Goal: Use online tool/utility: Utilize a website feature to perform a specific function

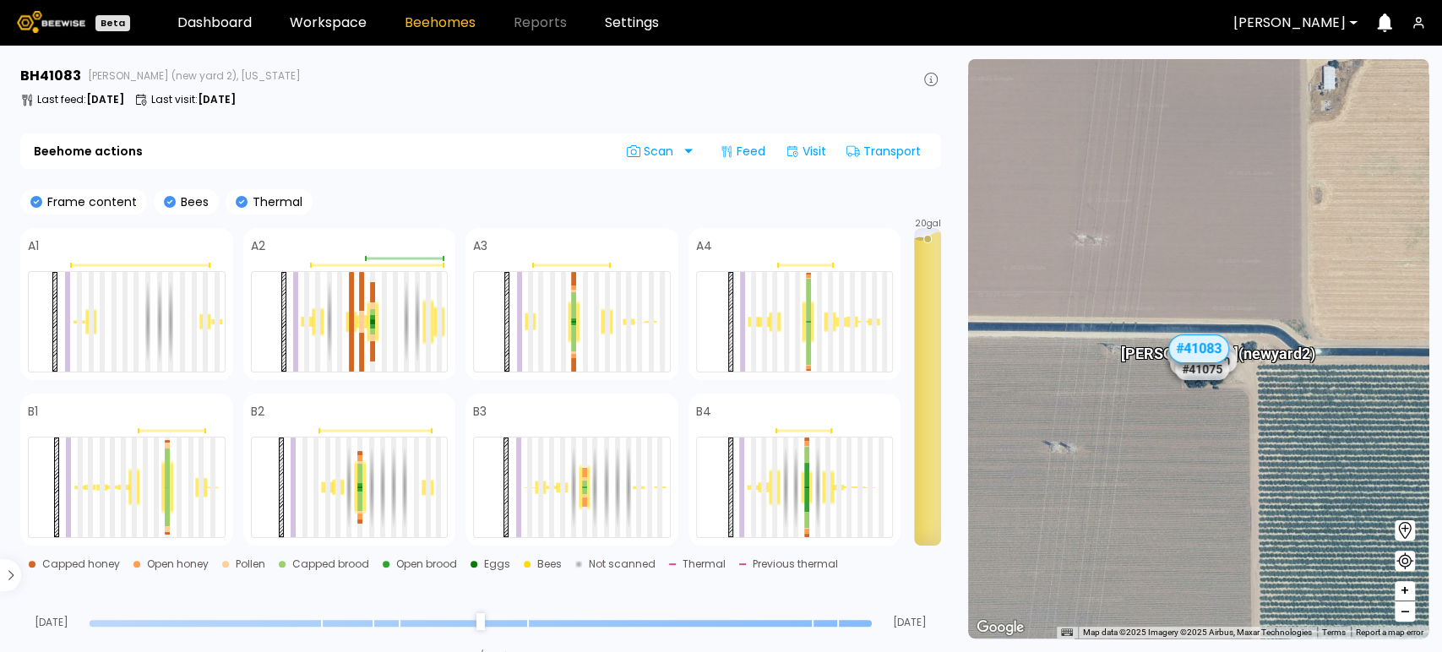
drag, startPoint x: 865, startPoint y: 621, endPoint x: 855, endPoint y: 621, distance: 10.1
click at [855, 621] on input "range" at bounding box center [481, 623] width 782 height 7
drag, startPoint x: 867, startPoint y: 626, endPoint x: 856, endPoint y: 626, distance: 11.0
click at [856, 626] on input "range" at bounding box center [481, 623] width 782 height 7
drag, startPoint x: 868, startPoint y: 624, endPoint x: 858, endPoint y: 620, distance: 11.0
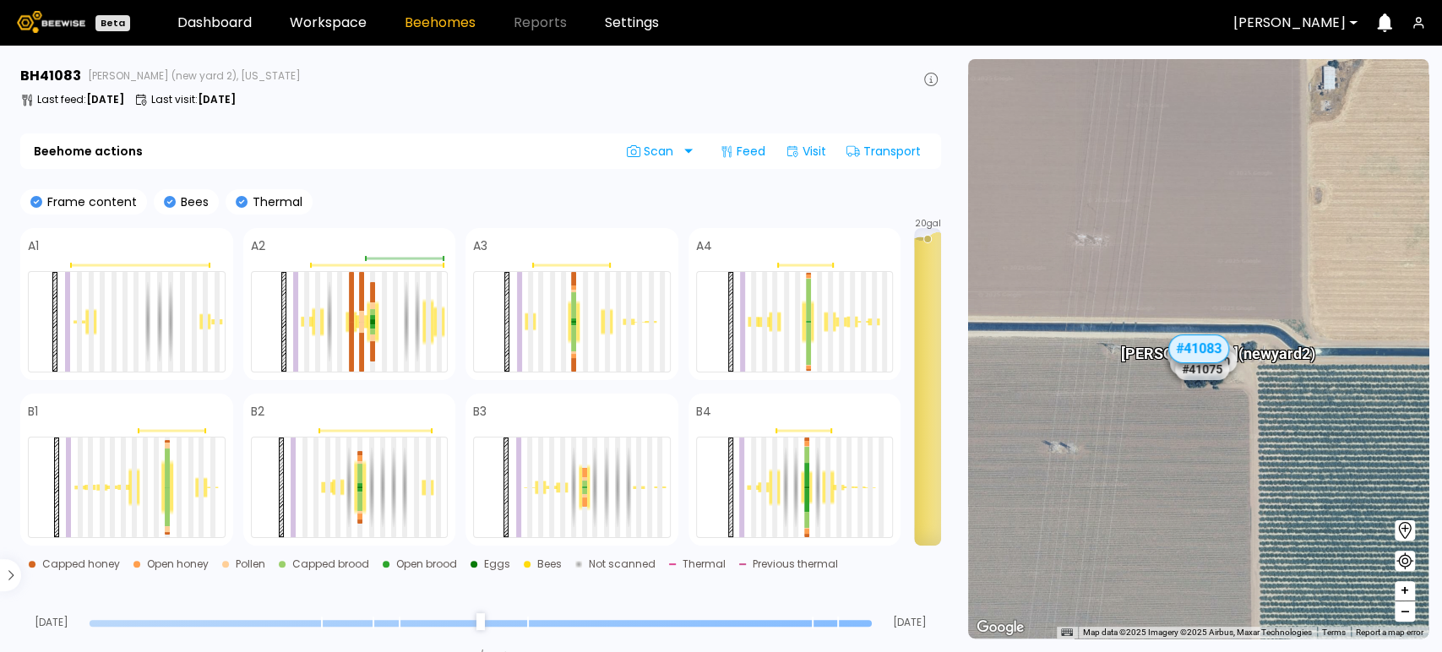
click at [851, 622] on input "range" at bounding box center [481, 623] width 782 height 7
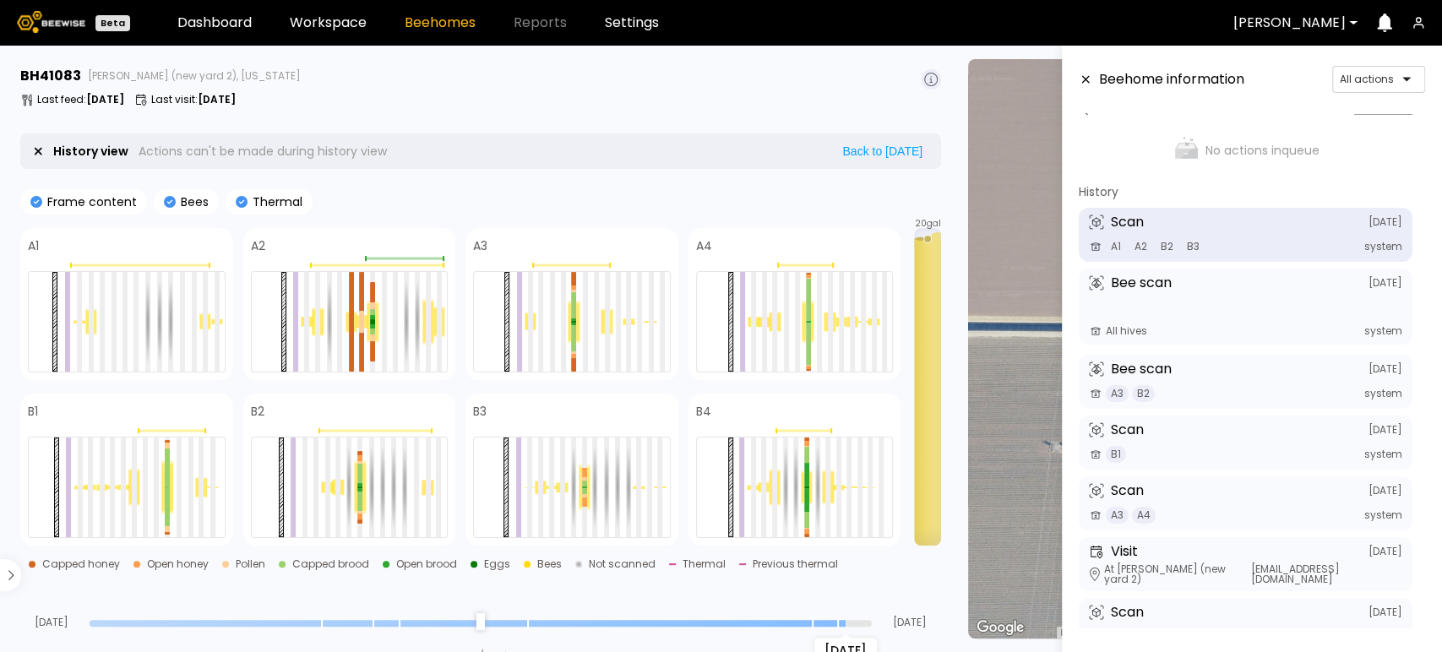
scroll to position [41, 0]
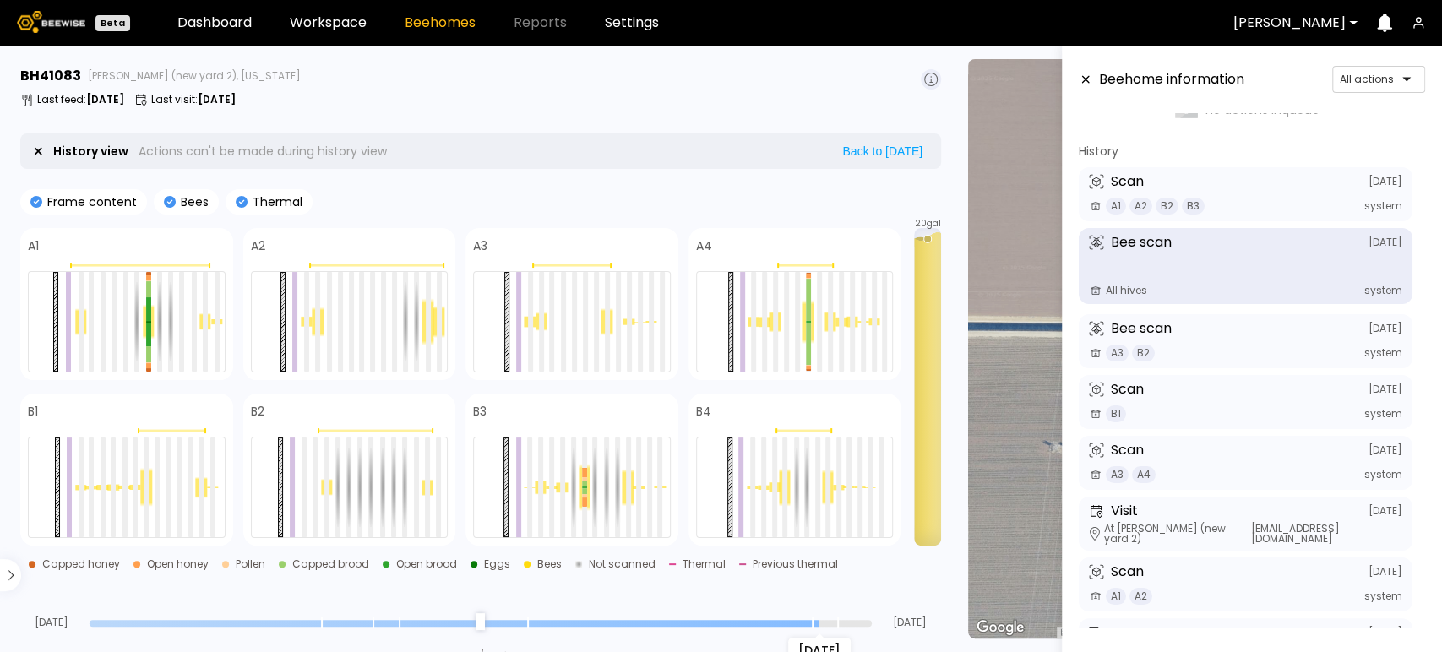
drag, startPoint x: 841, startPoint y: 624, endPoint x: 824, endPoint y: 620, distance: 16.6
click at [824, 620] on input "range" at bounding box center [481, 623] width 782 height 7
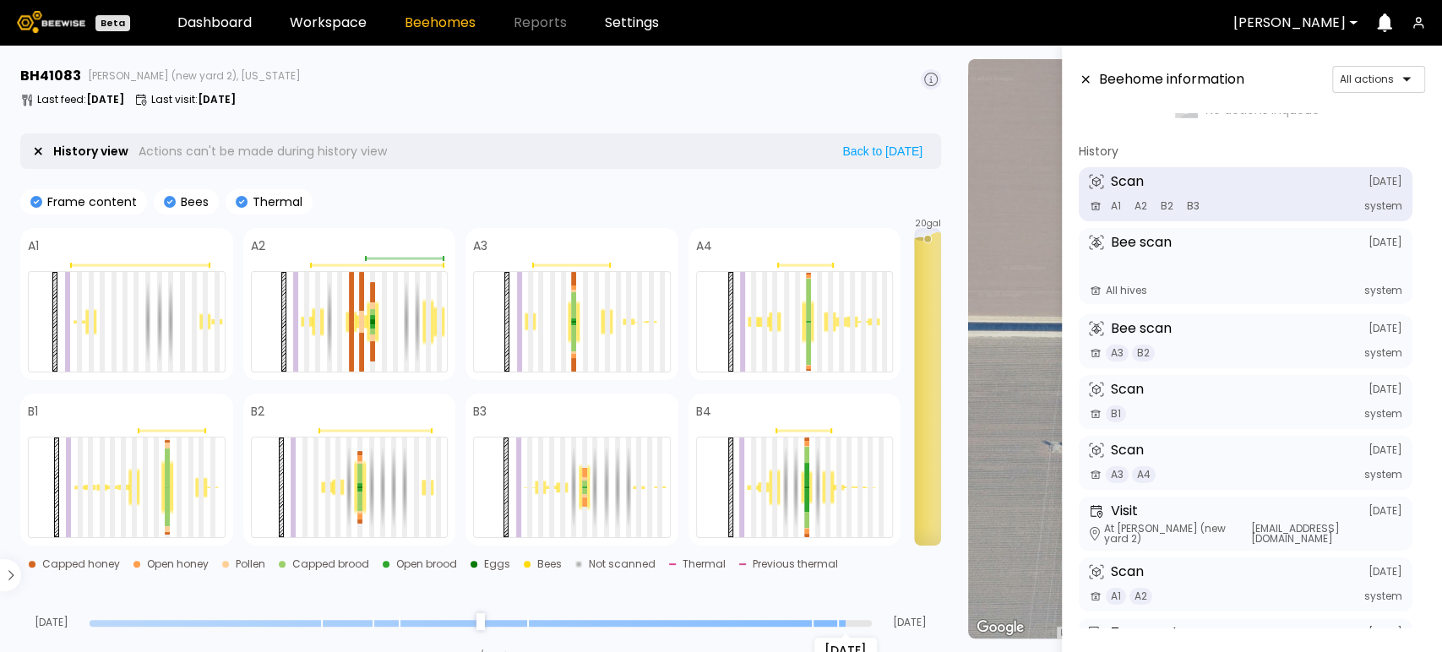
drag, startPoint x: 816, startPoint y: 621, endPoint x: 831, endPoint y: 625, distance: 15.8
type input "*"
click at [831, 625] on input "range" at bounding box center [481, 623] width 782 height 7
click at [480, 408] on icon at bounding box center [480, 412] width 14 height 14
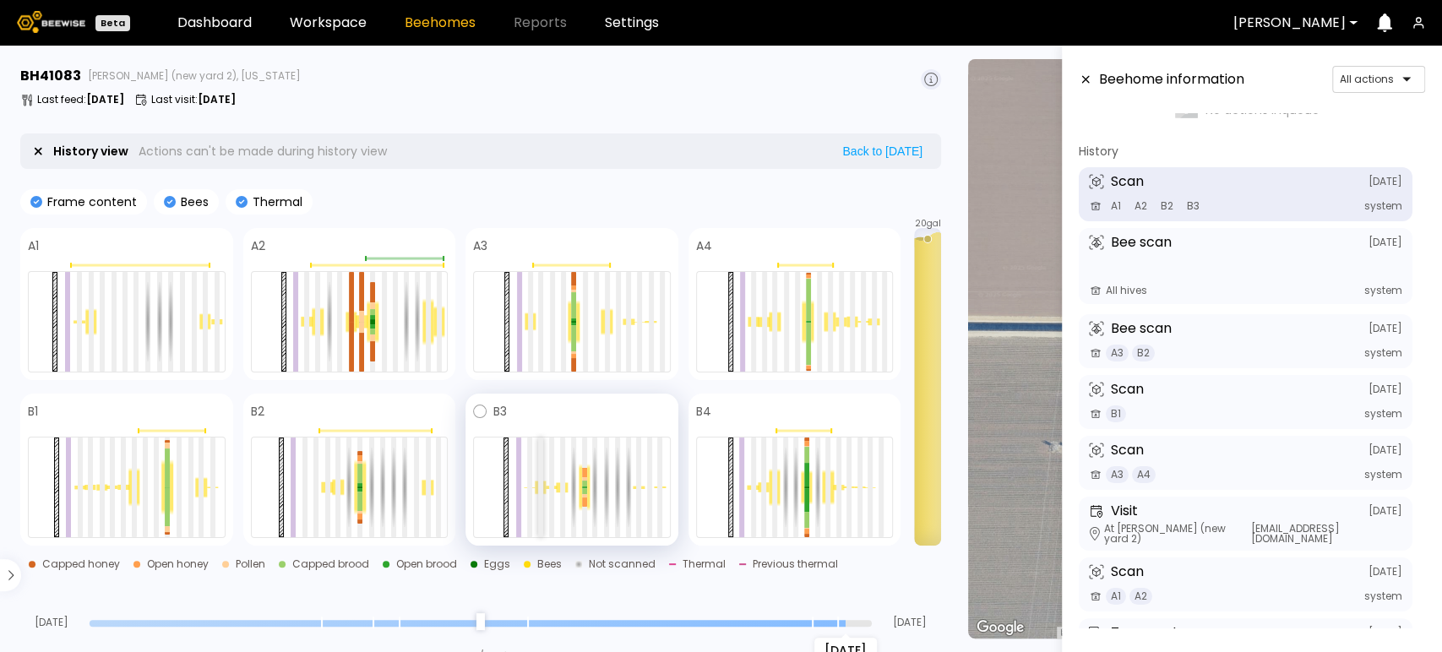
click at [539, 489] on div at bounding box center [540, 488] width 5 height 100
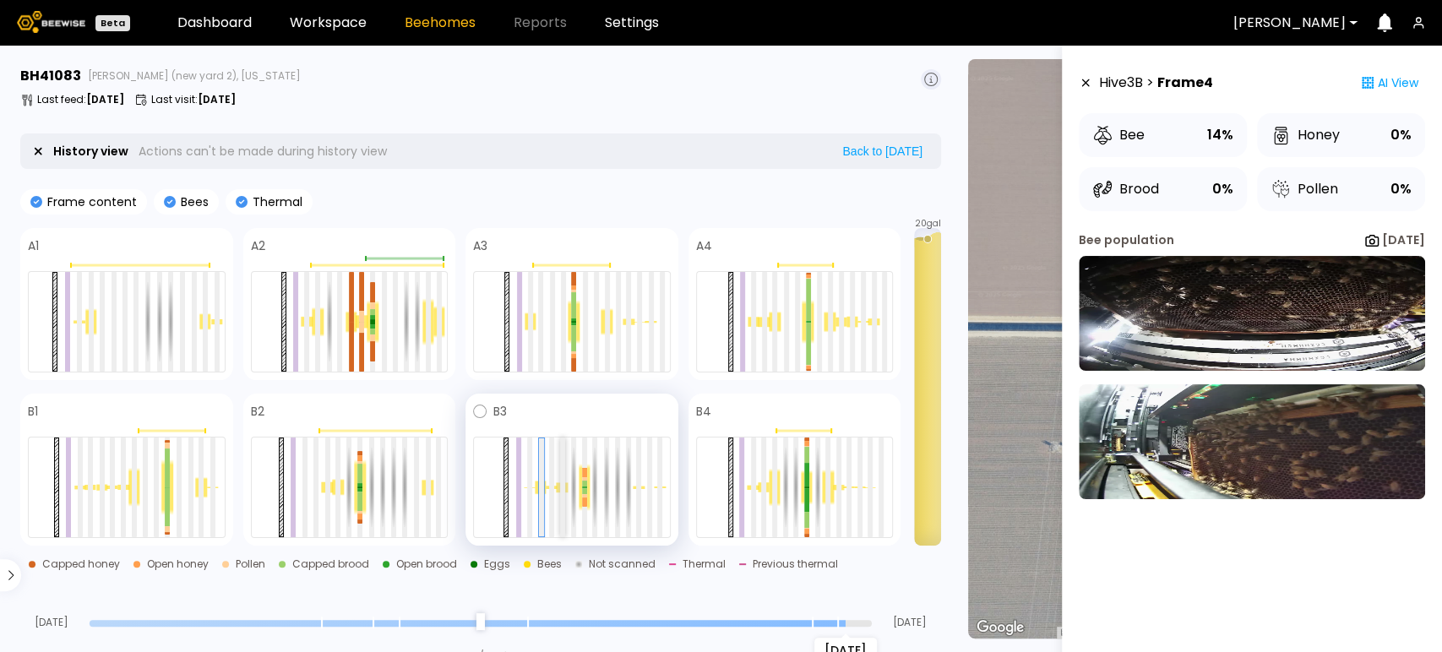
click at [560, 486] on div at bounding box center [562, 488] width 5 height 100
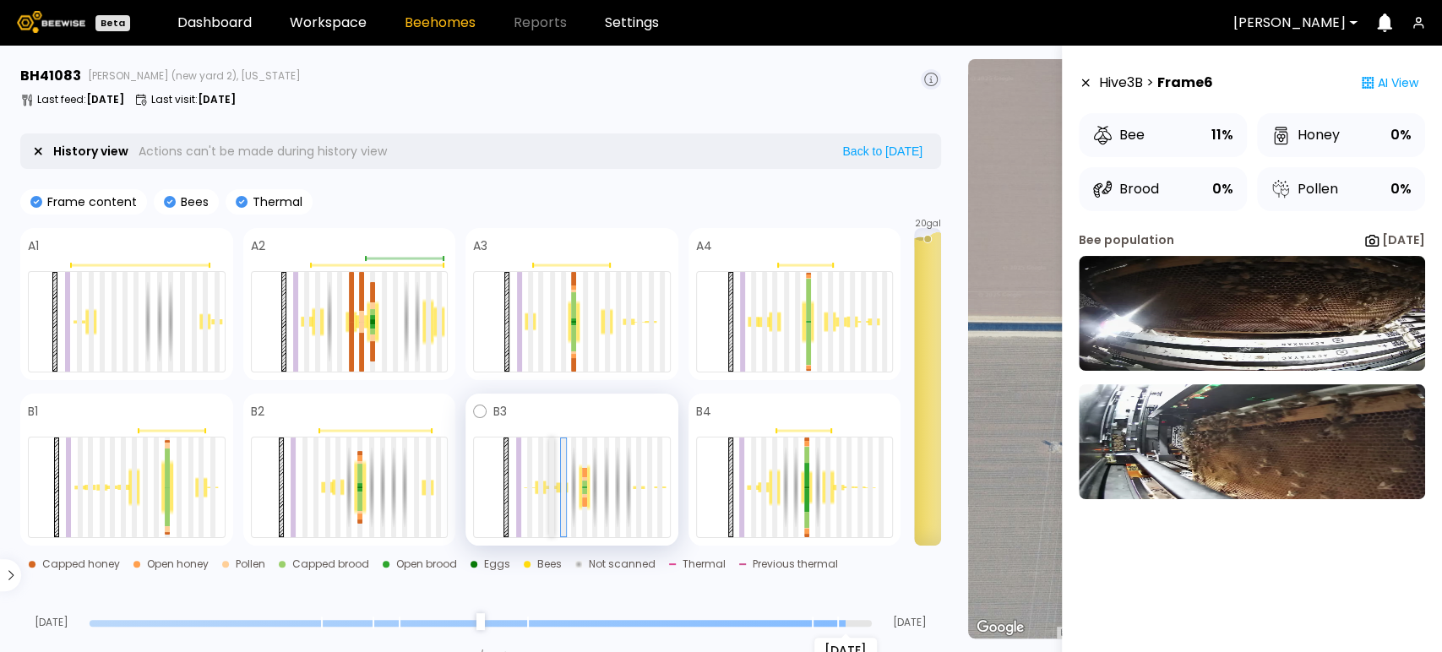
click at [553, 494] on div at bounding box center [551, 488] width 5 height 100
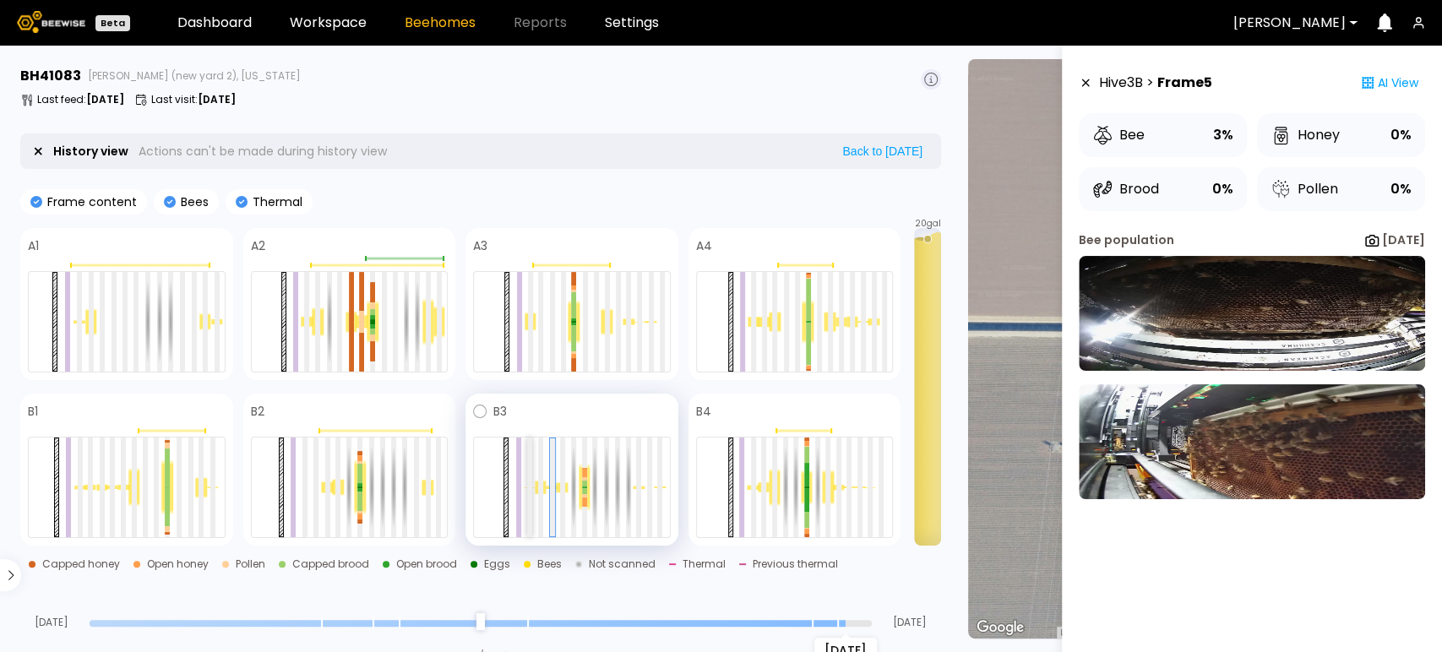
click at [531, 510] on div at bounding box center [529, 488] width 5 height 100
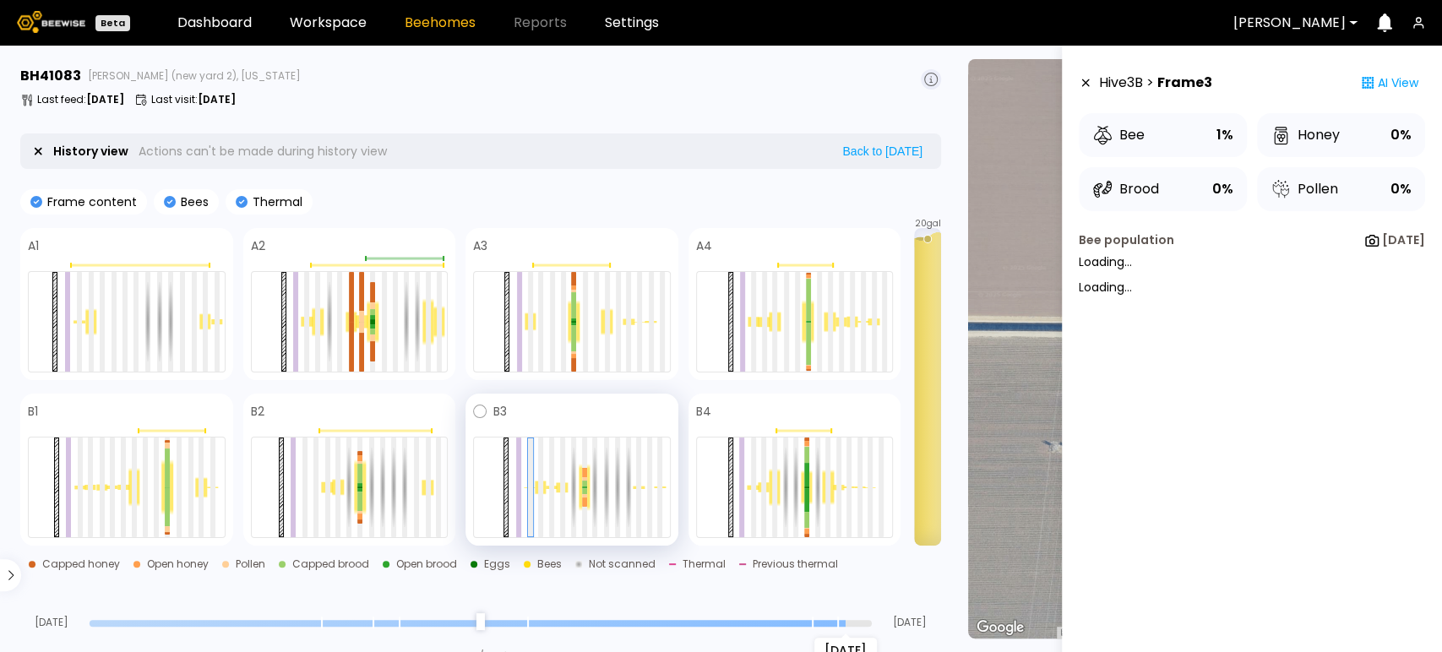
click at [536, 498] on div at bounding box center [572, 487] width 198 height 101
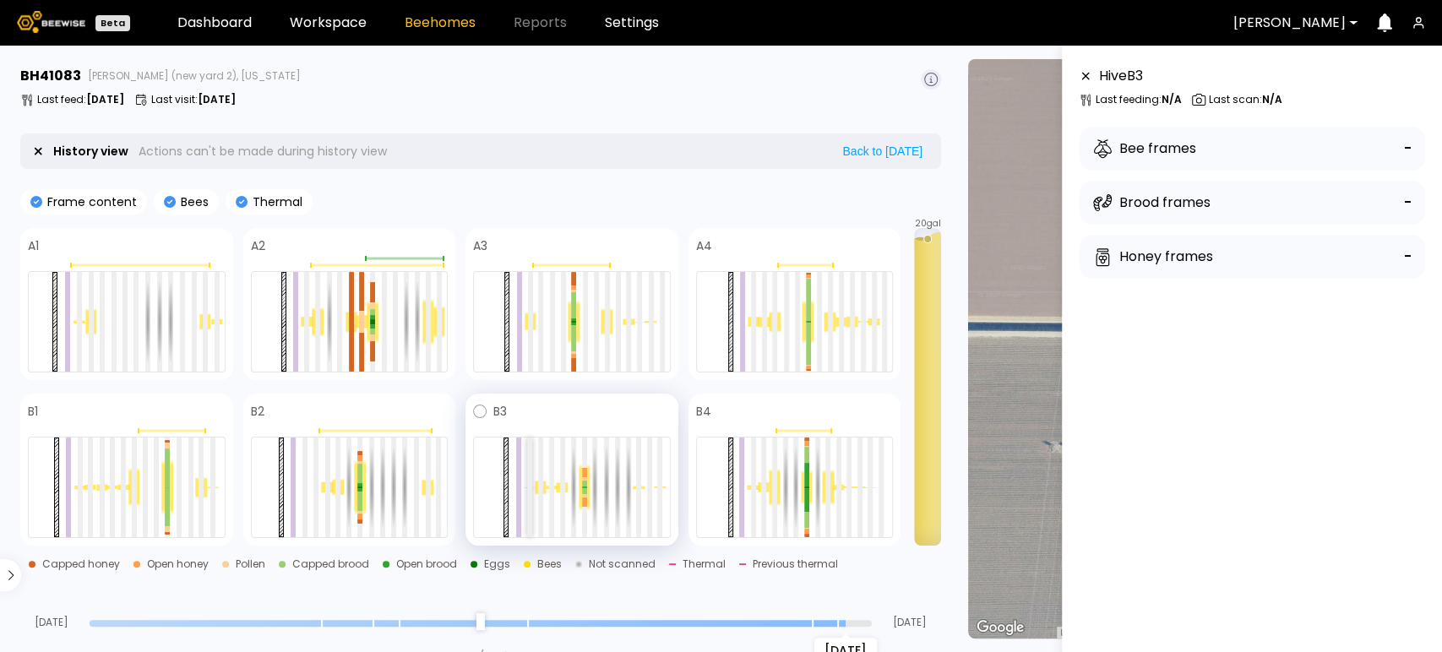
click at [531, 492] on div at bounding box center [529, 488] width 5 height 100
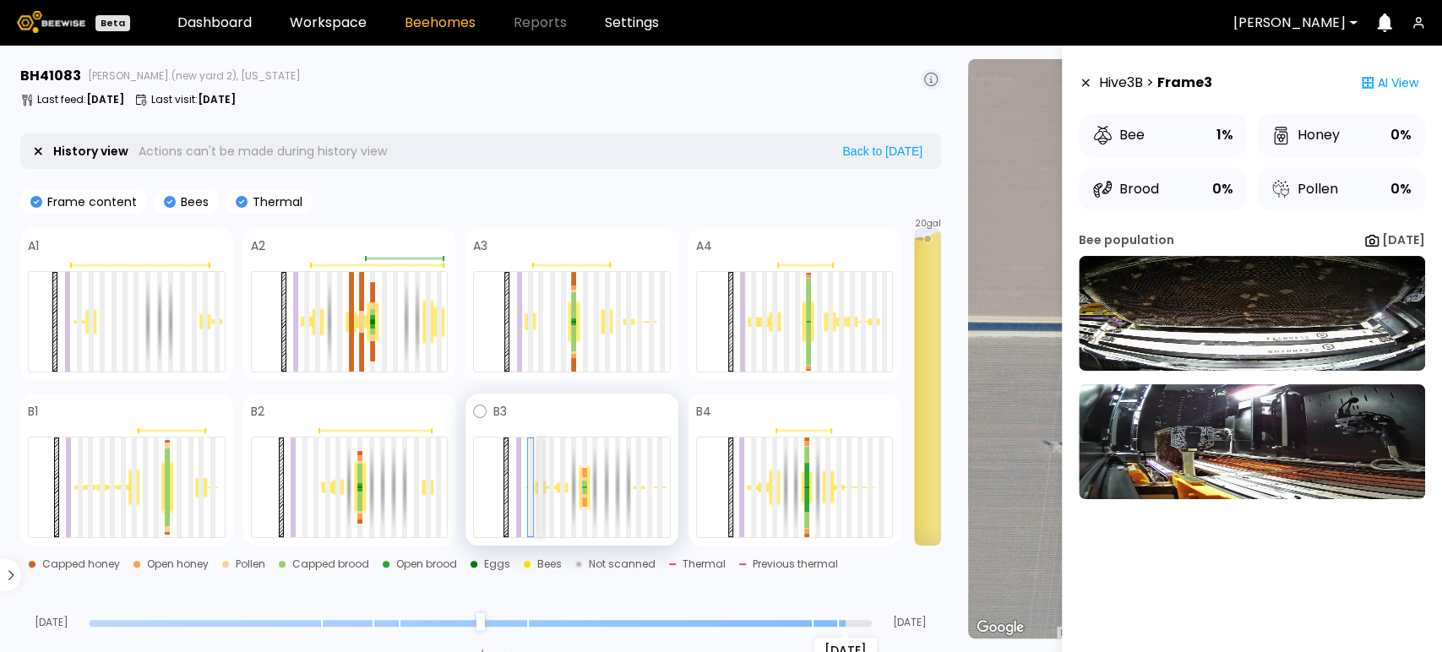
click at [540, 494] on div at bounding box center [540, 488] width 5 height 100
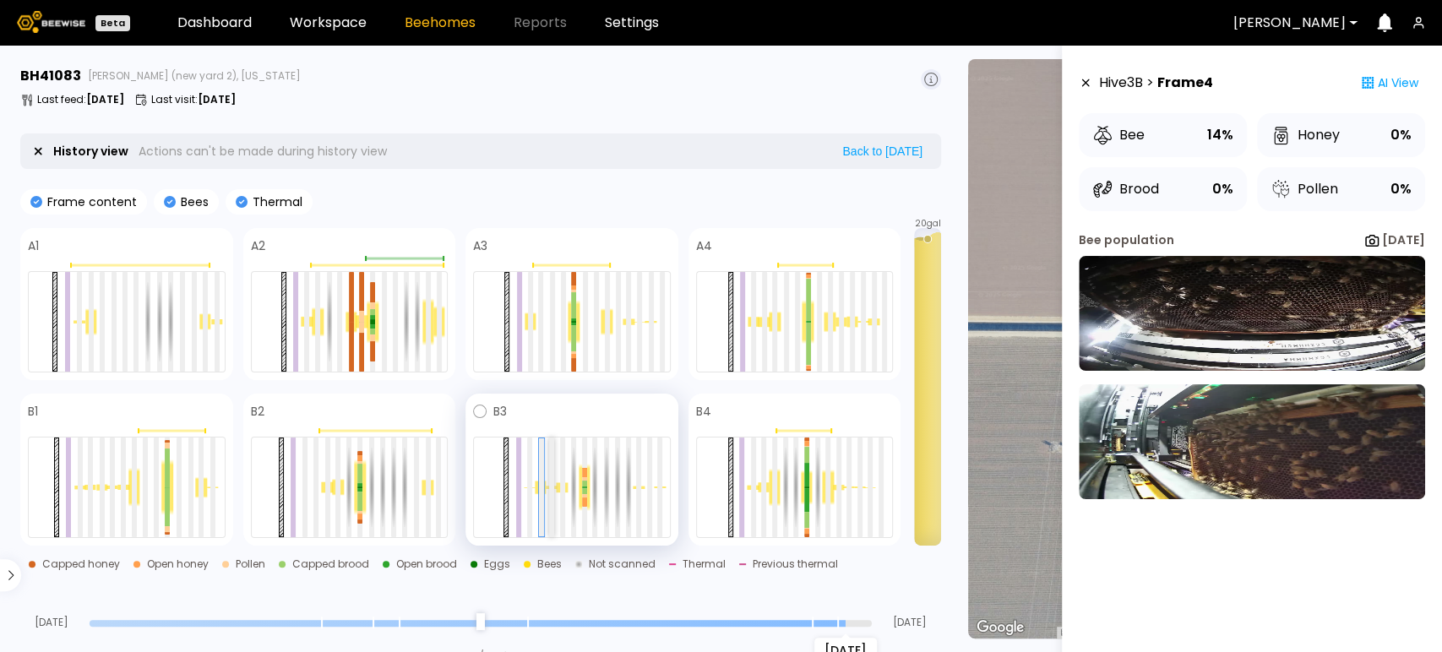
click at [550, 490] on div at bounding box center [551, 488] width 5 height 100
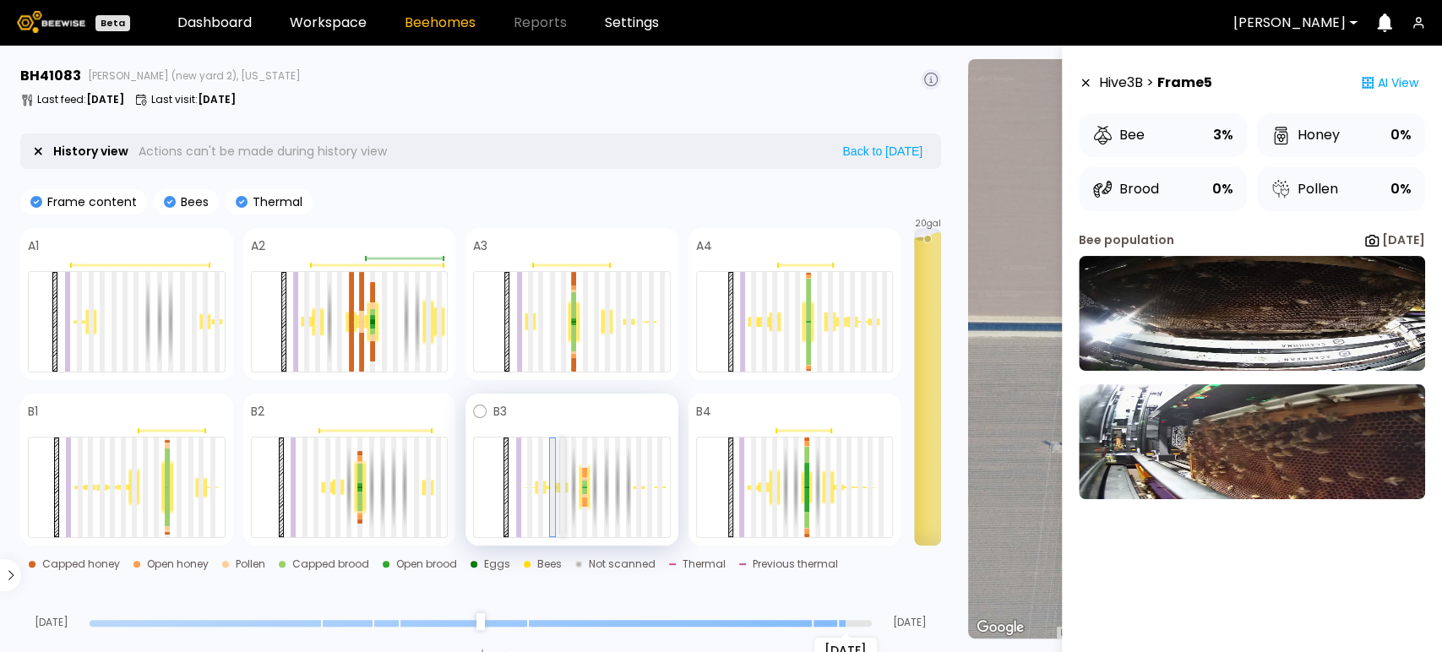
click at [561, 482] on div at bounding box center [562, 488] width 5 height 100
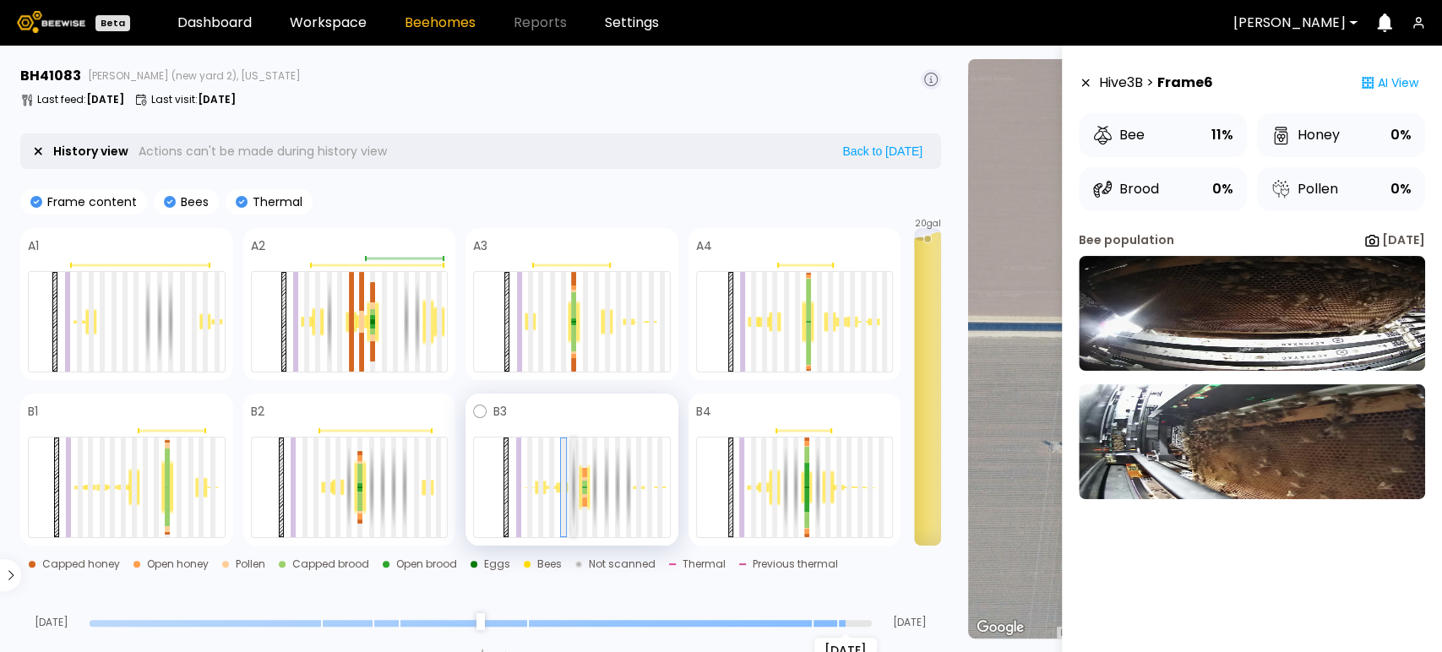
click at [572, 490] on div at bounding box center [573, 488] width 5 height 100
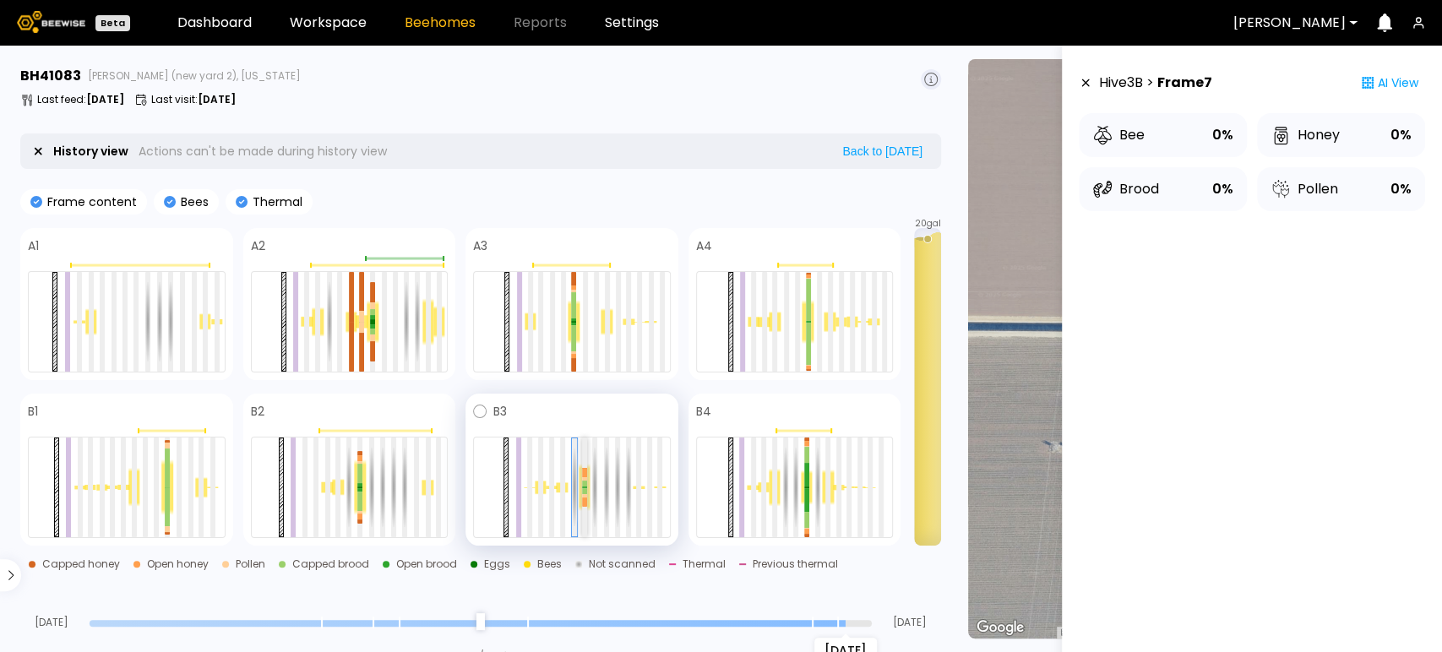
click at [582, 494] on div at bounding box center [584, 495] width 5 height 3
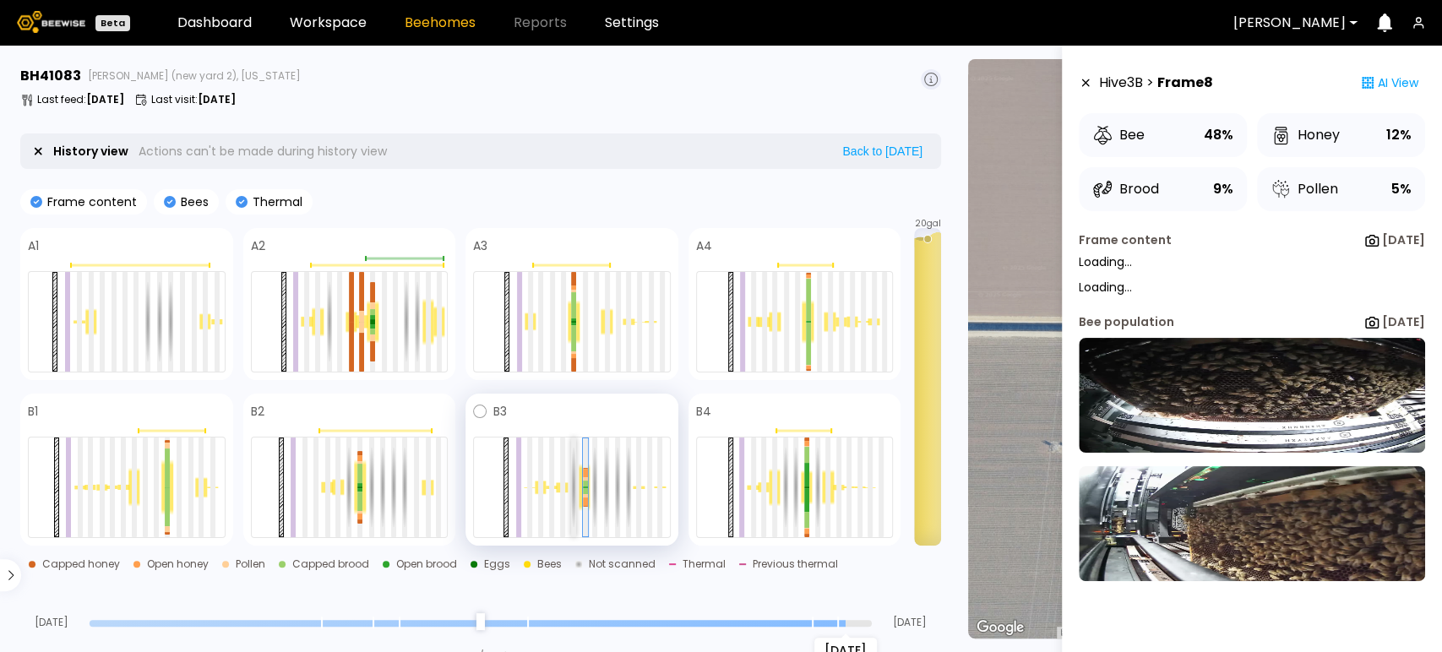
click at [574, 484] on div at bounding box center [573, 488] width 5 height 100
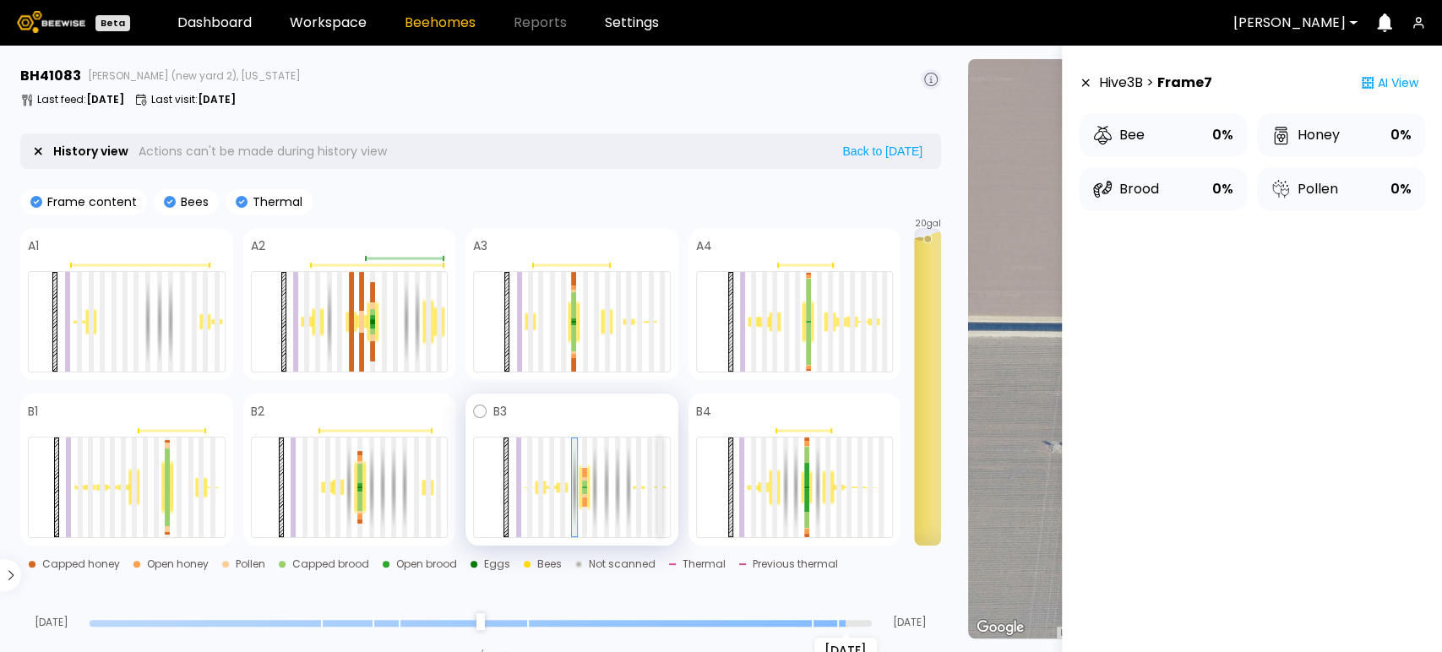
click at [661, 498] on div at bounding box center [659, 488] width 5 height 100
click at [634, 489] on div at bounding box center [572, 487] width 198 height 101
